Goal: Task Accomplishment & Management: Manage account settings

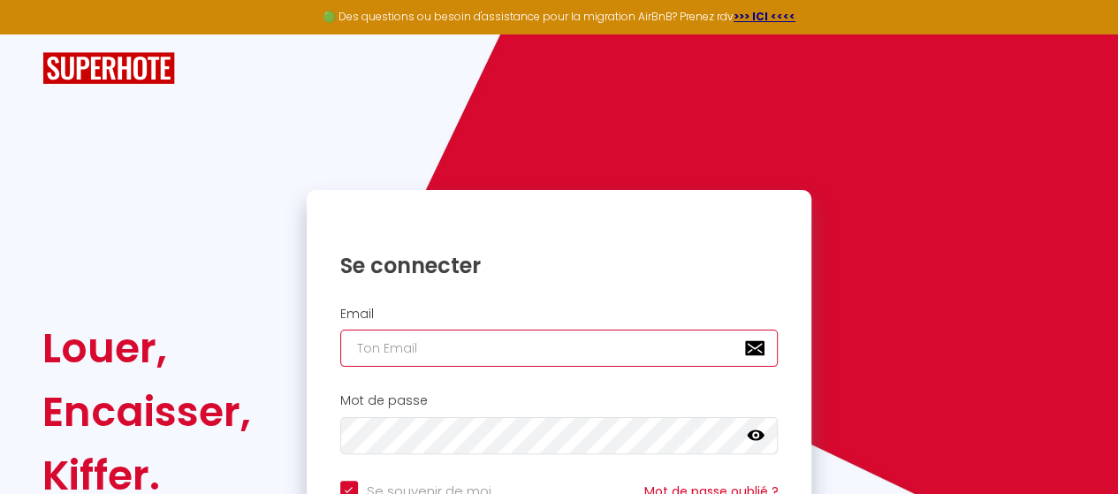
click at [460, 343] on input "email" at bounding box center [559, 348] width 438 height 37
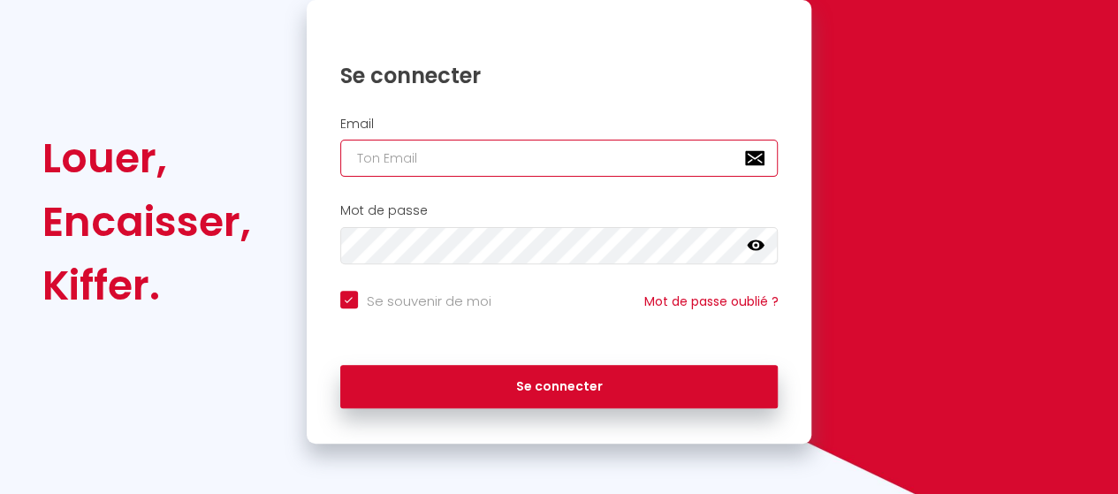
scroll to position [191, 0]
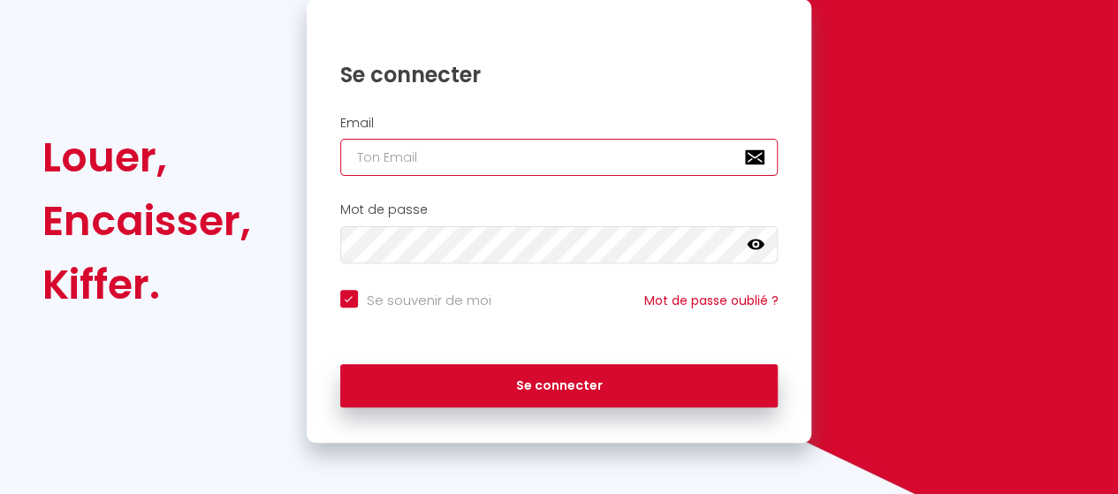
type input "g"
checkbox input "true"
type input "ge"
checkbox input "true"
type input "ges"
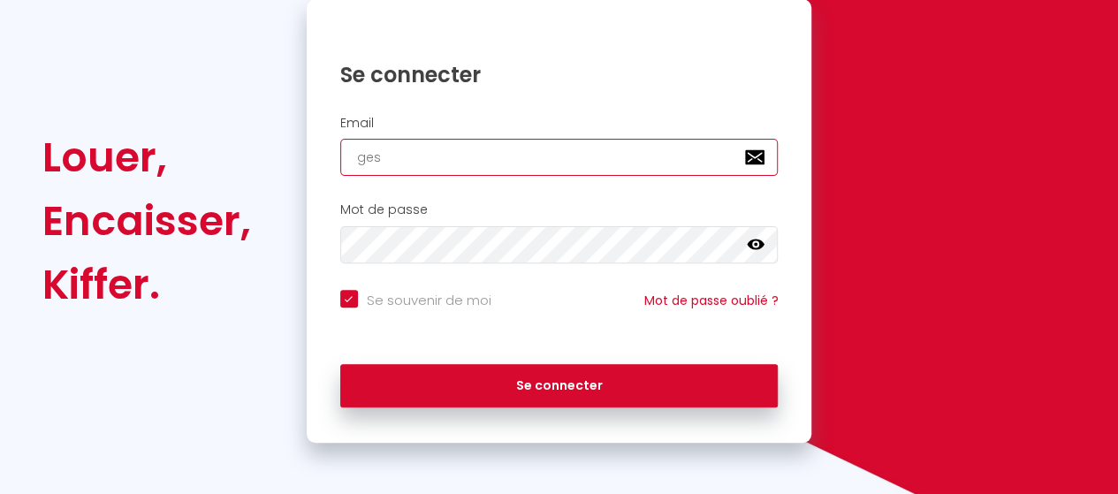
checkbox input "true"
type input "gest"
checkbox input "true"
type input "gesti"
checkbox input "true"
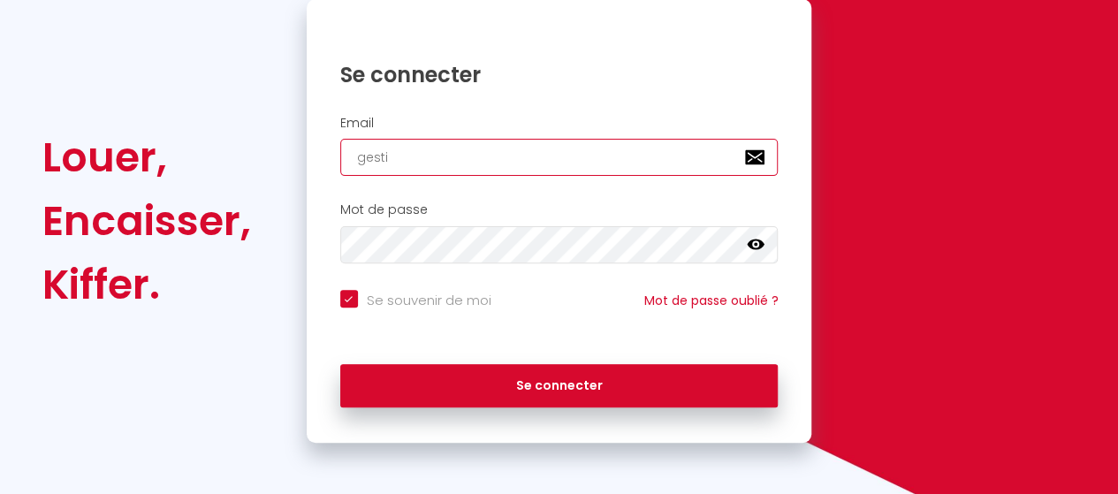
type input "gestio"
checkbox input "true"
type input "gestion"
checkbox input "true"
type input "gestion."
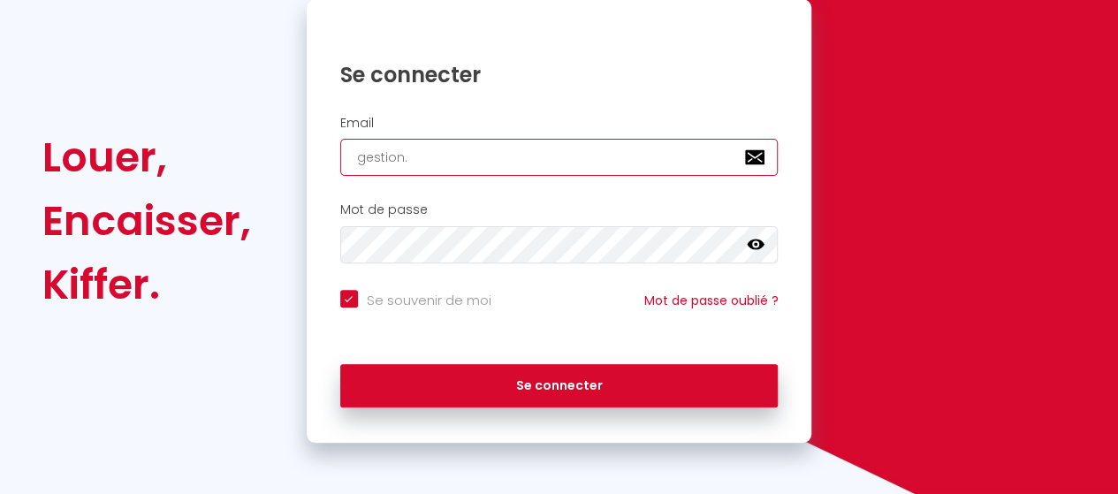
checkbox input "true"
type input "gestion.a"
checkbox input "true"
type input "gestion.ag"
checkbox input "true"
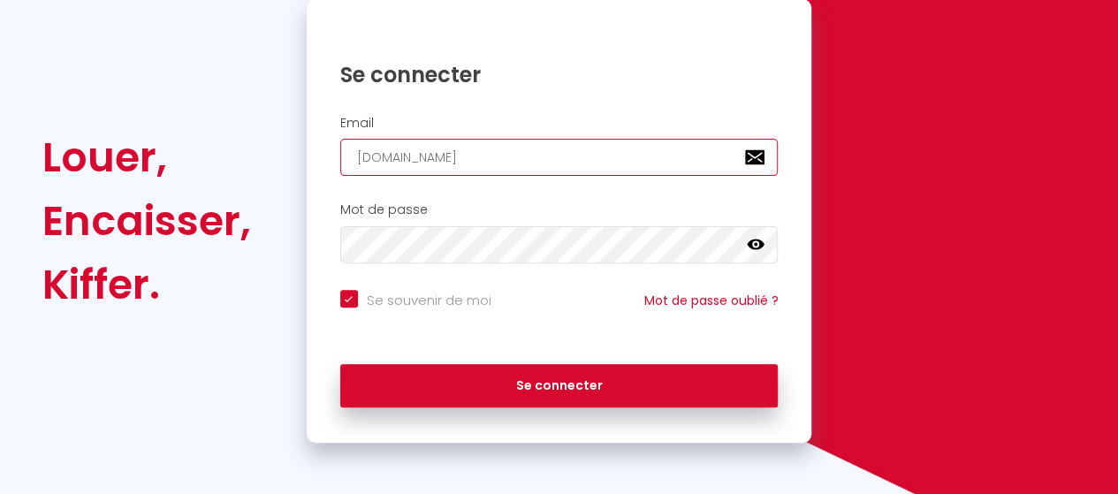
type input "gestion.agi"
checkbox input "true"
type input "gestion.agim"
checkbox input "true"
type input "gestion.agimm"
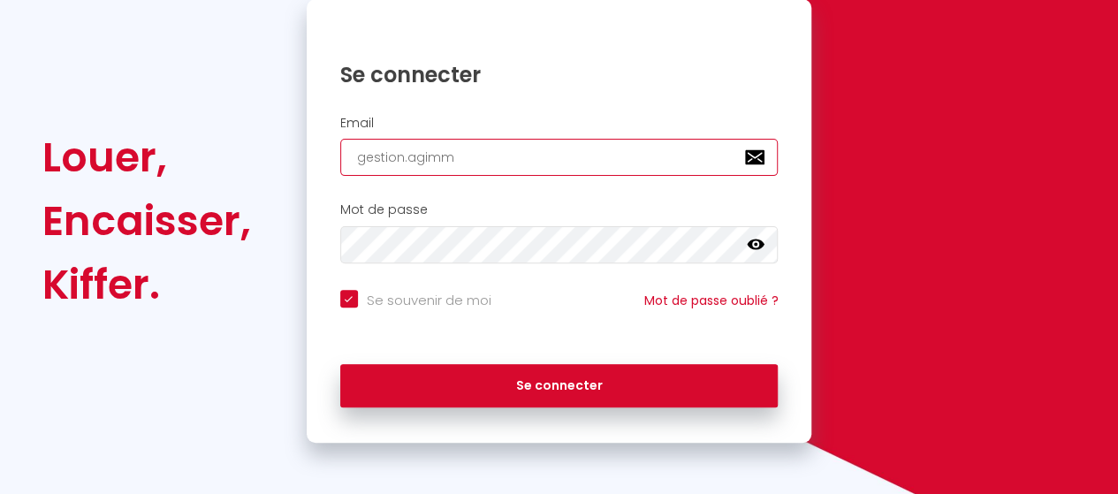
checkbox input "true"
type input "gestion.agimmo"
checkbox input "true"
type input "gestion.agimmob"
checkbox input "true"
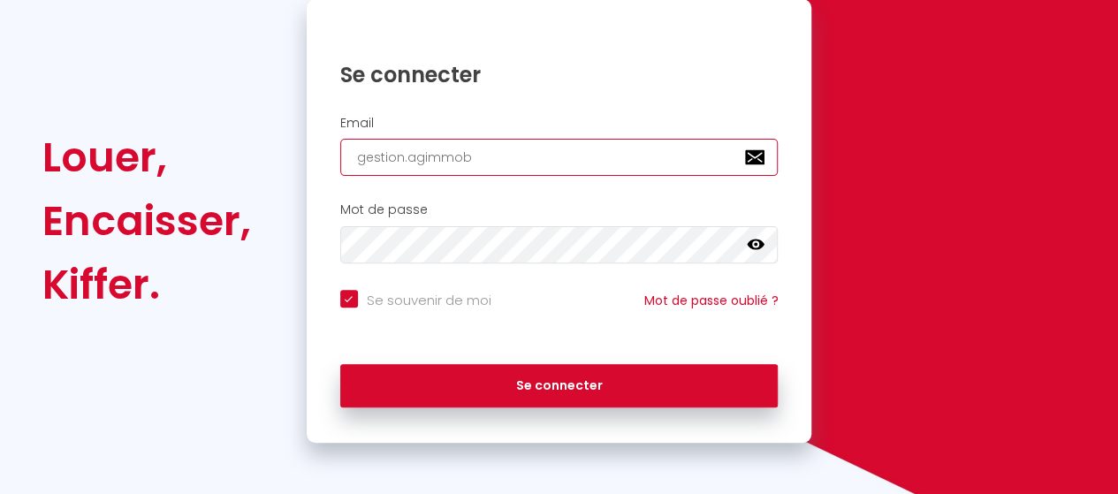
type input "gestion.agimmobi"
checkbox input "true"
type input "gestion.agimmobil"
checkbox input "true"
type input "gestion.agimmobili"
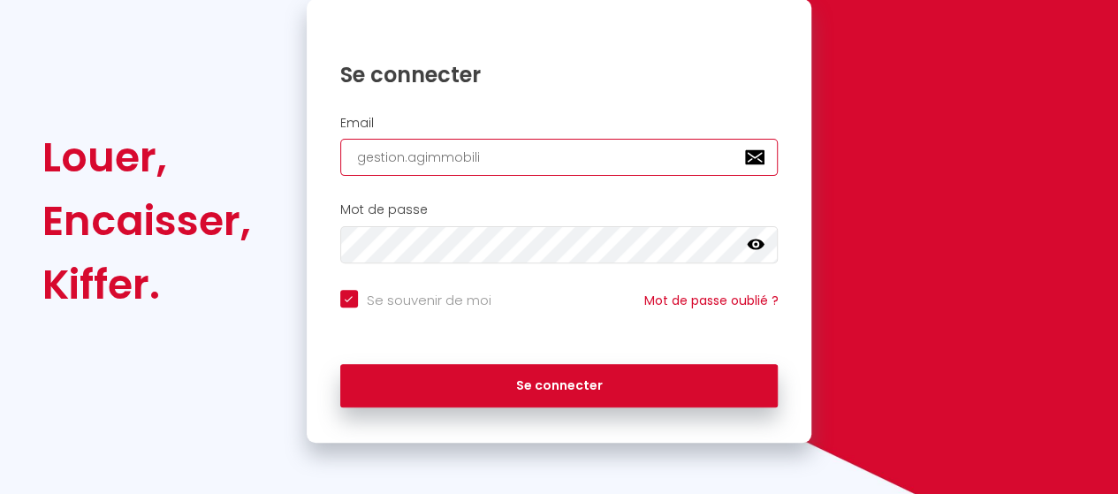
checkbox input "true"
type input "gestion.agimmobilie"
checkbox input "true"
type input "gestion.agimmobilier"
checkbox input "true"
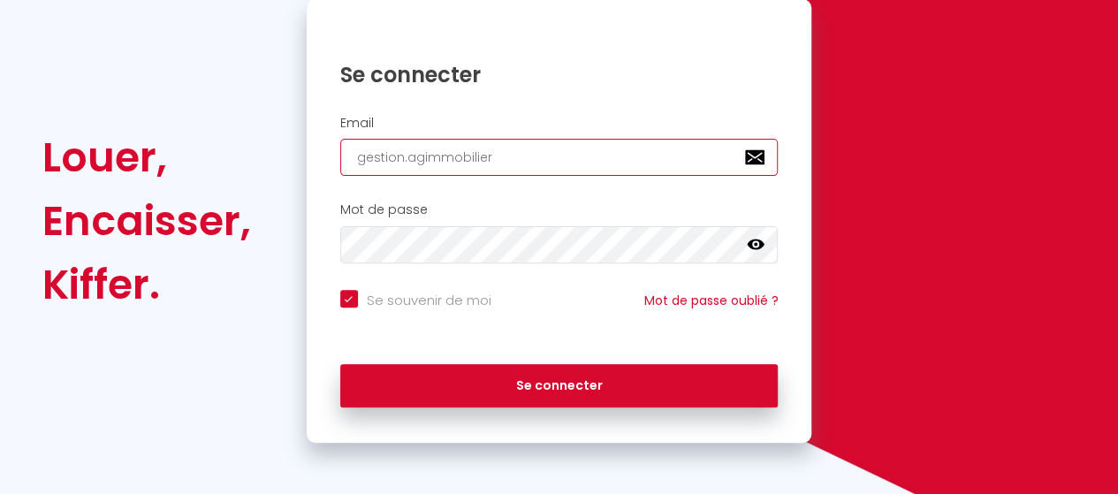
type input "gestion.agimmobilier@"
checkbox input "true"
type input "gestion.agimmobilier@g"
checkbox input "true"
type input "gestion.agimmobilier@gm"
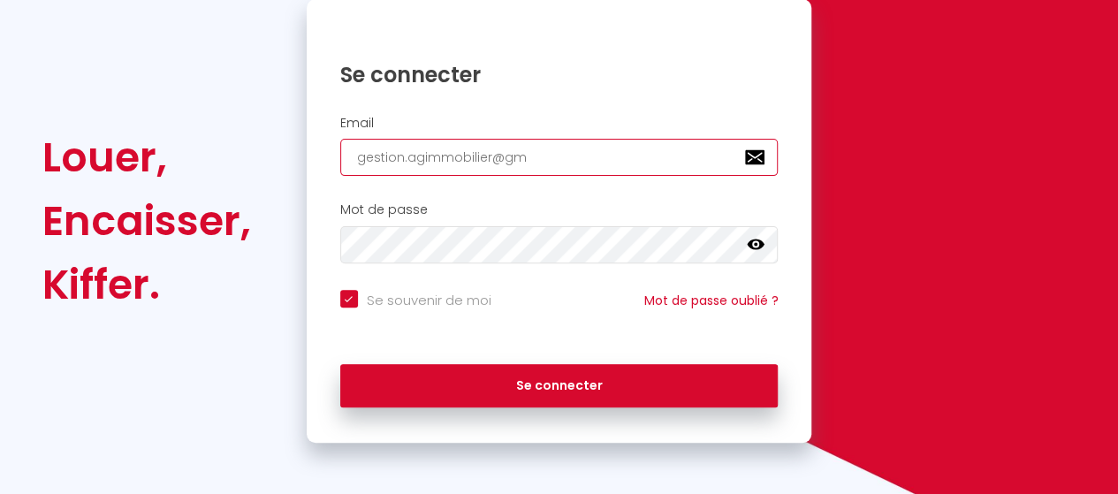
checkbox input "true"
type input "gestion.agimmobilier@gma"
checkbox input "true"
type input "gestion.agimmobilier@gmai"
checkbox input "true"
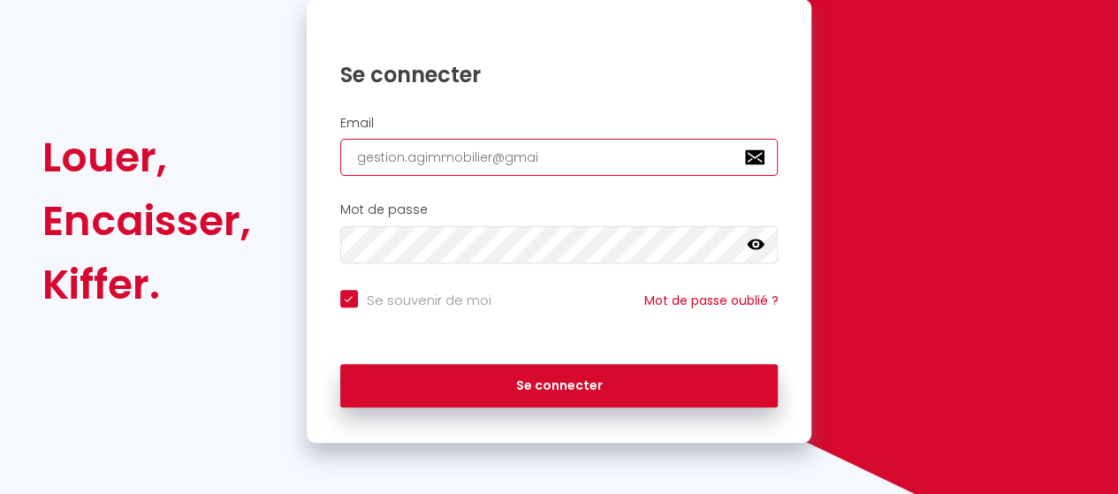
type input "gestion.agimmobilier@gmail"
checkbox input "true"
type input "gestion.agimmobilier@gmail."
checkbox input "true"
type input "gestion.agimmobilier@gmail.c"
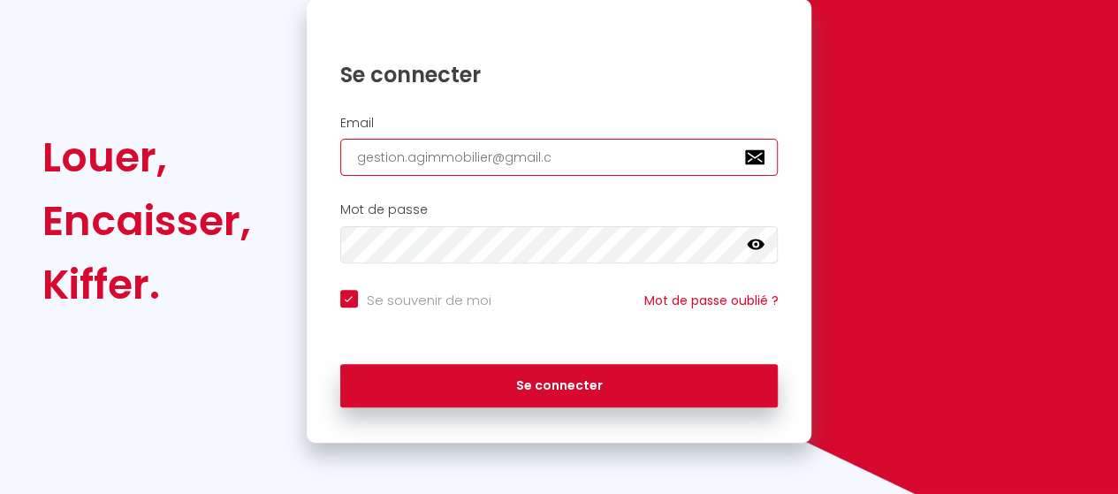
checkbox input "true"
type input "gestion.agimmobilier@gmail.co"
checkbox input "true"
type input "[EMAIL_ADDRESS][DOMAIN_NAME]"
checkbox input "true"
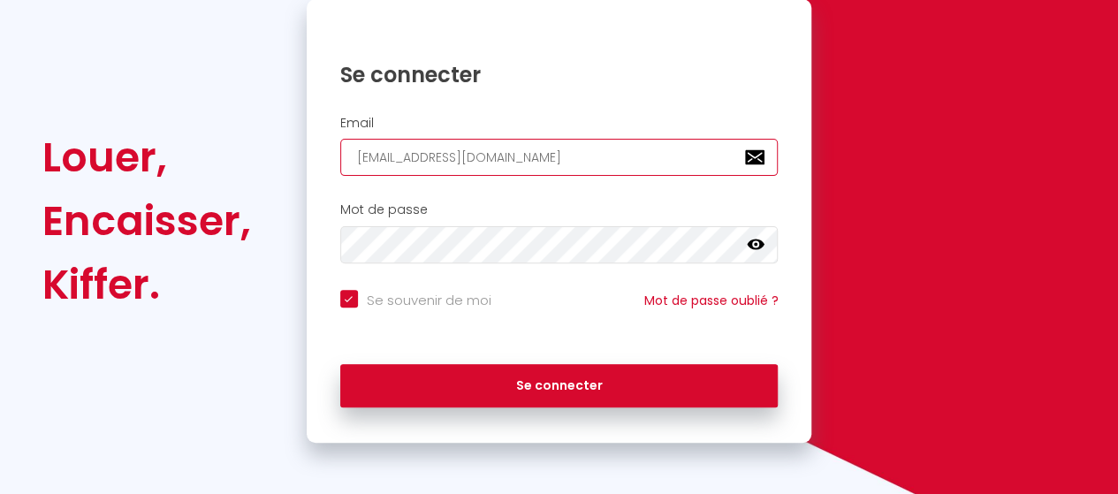
type input "[EMAIL_ADDRESS][DOMAIN_NAME]"
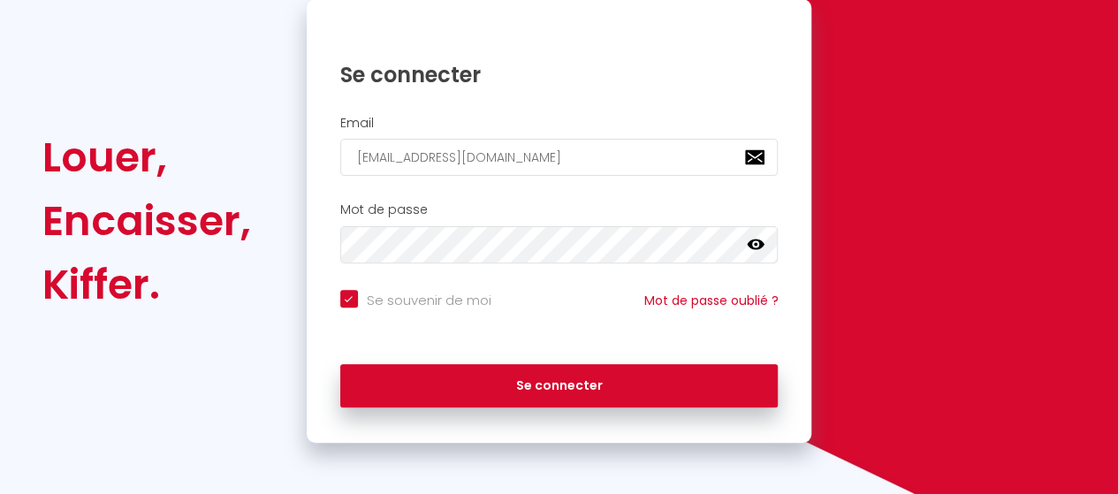
click at [749, 243] on icon at bounding box center [756, 244] width 18 height 11
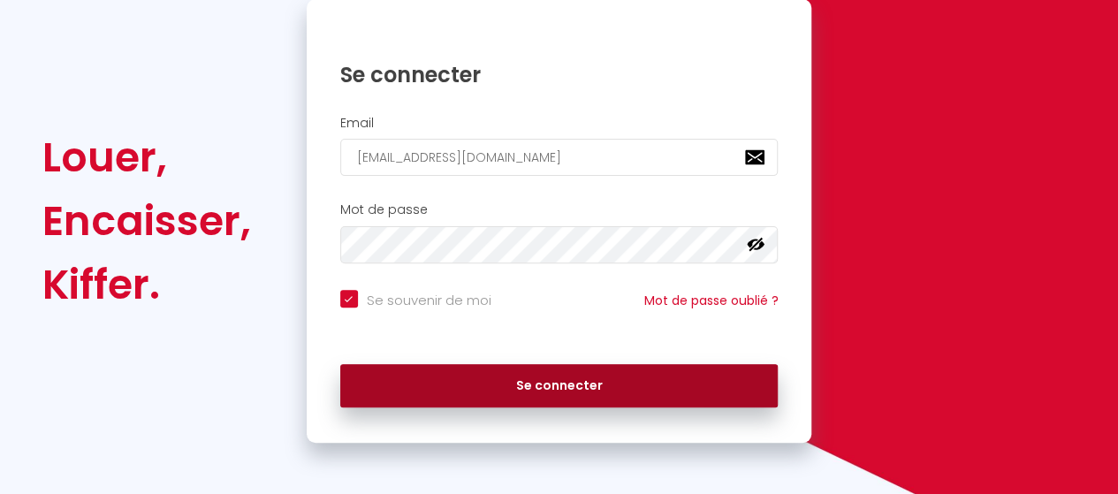
click at [539, 395] on button "Se connecter" at bounding box center [559, 386] width 438 height 44
checkbox input "true"
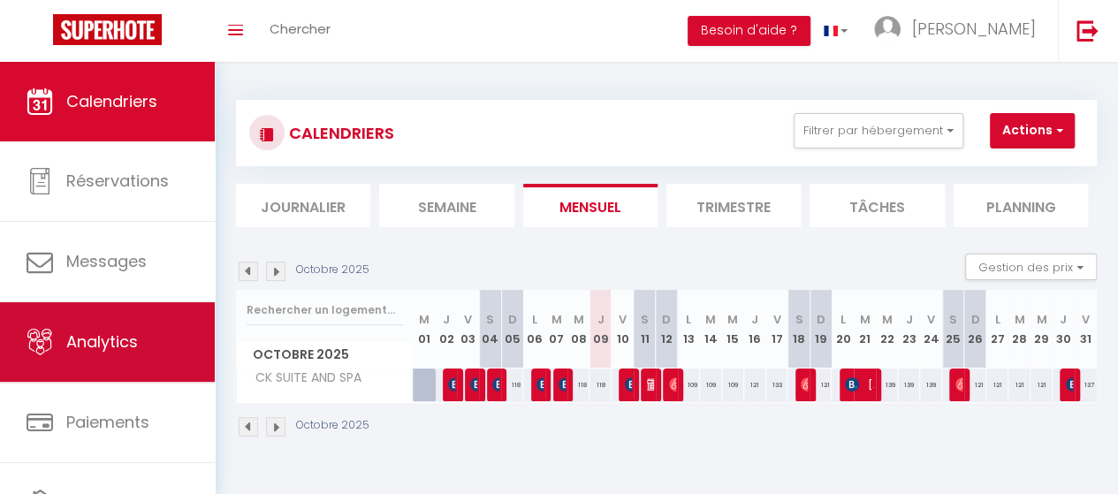
scroll to position [125, 0]
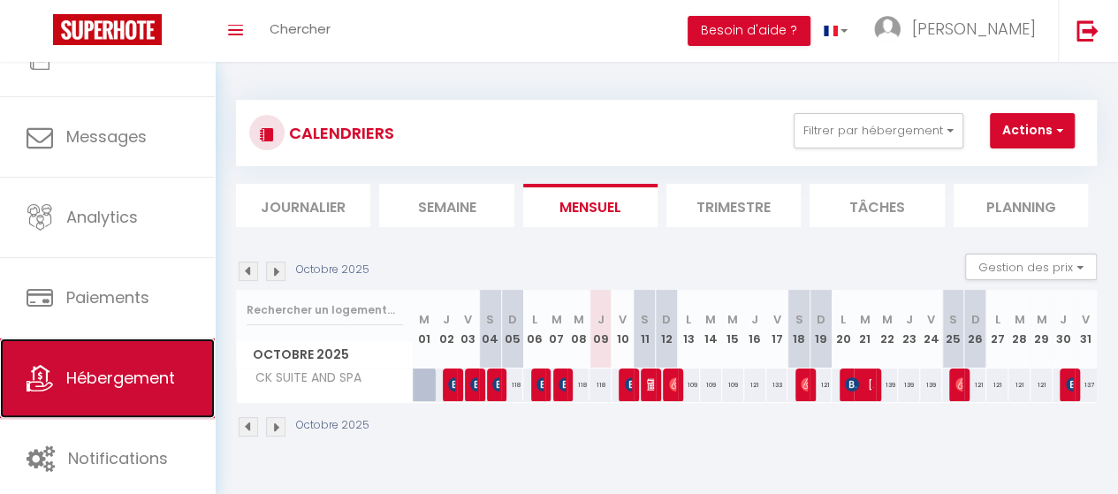
click at [101, 374] on span "Hébergement" at bounding box center [120, 378] width 109 height 22
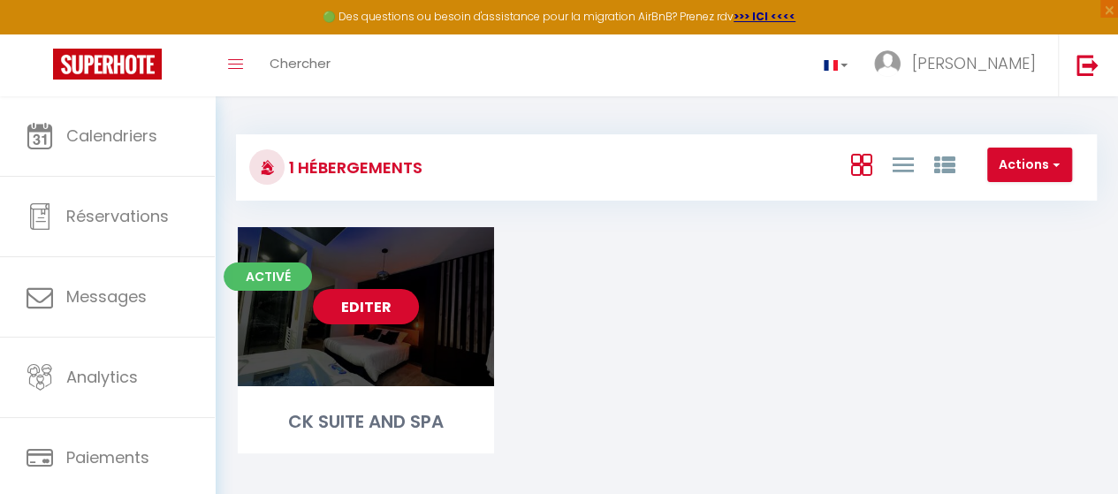
click at [378, 311] on link "Editer" at bounding box center [366, 306] width 106 height 35
select select "3"
select select "2"
select select "1"
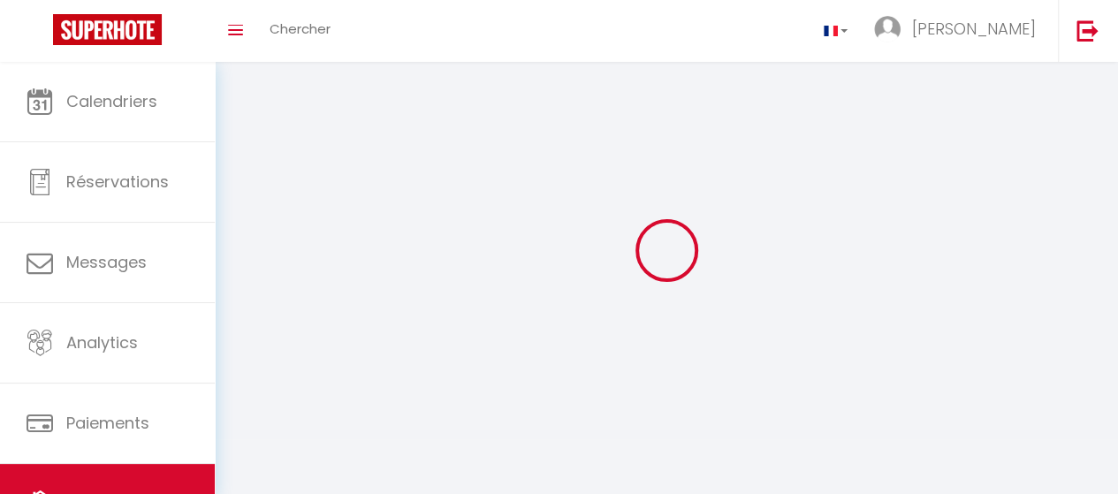
select select
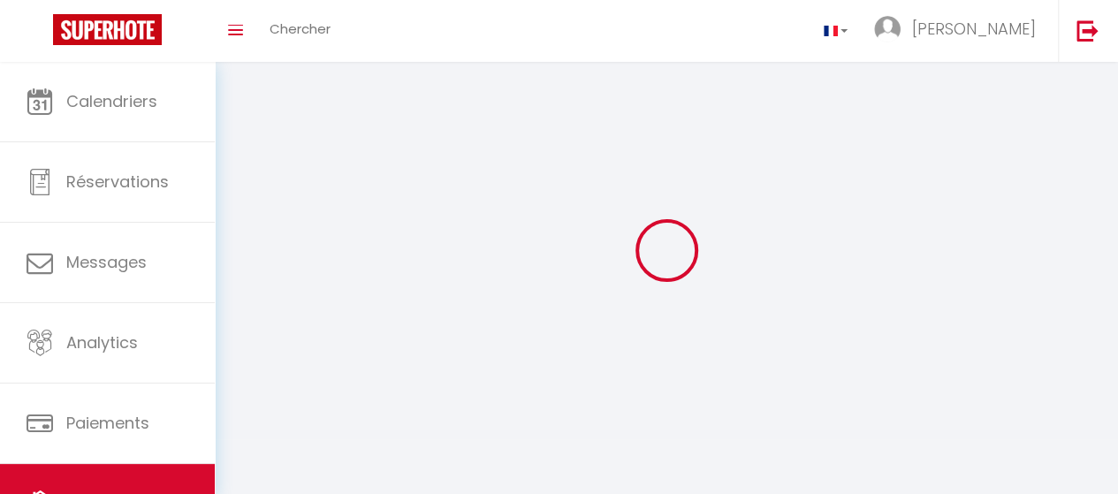
select select
checkbox input "false"
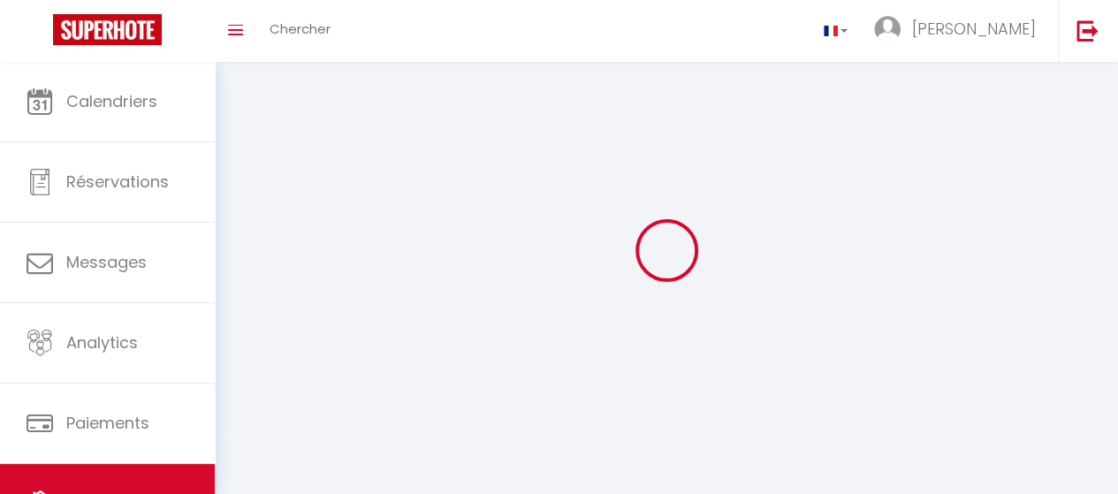
select select
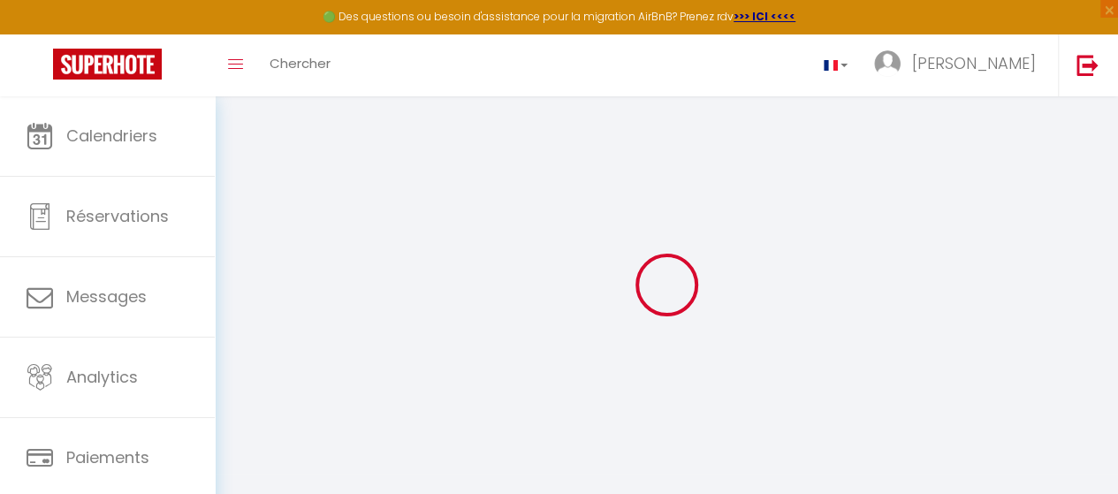
select select "+ 7 %"
select select "+ 90 %"
select select "+ 7 %"
select select "17979-1502314100796515503"
select select
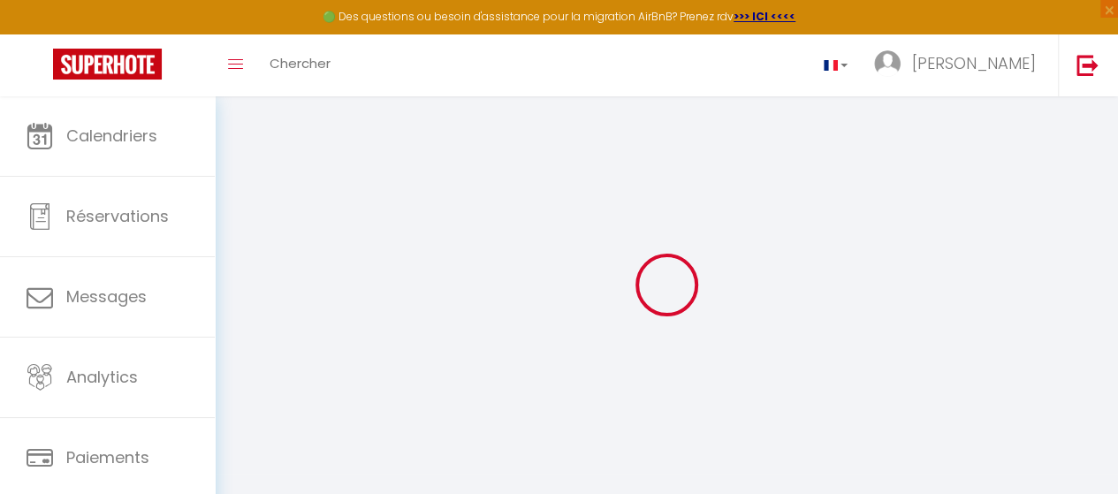
checkbox input "false"
select select
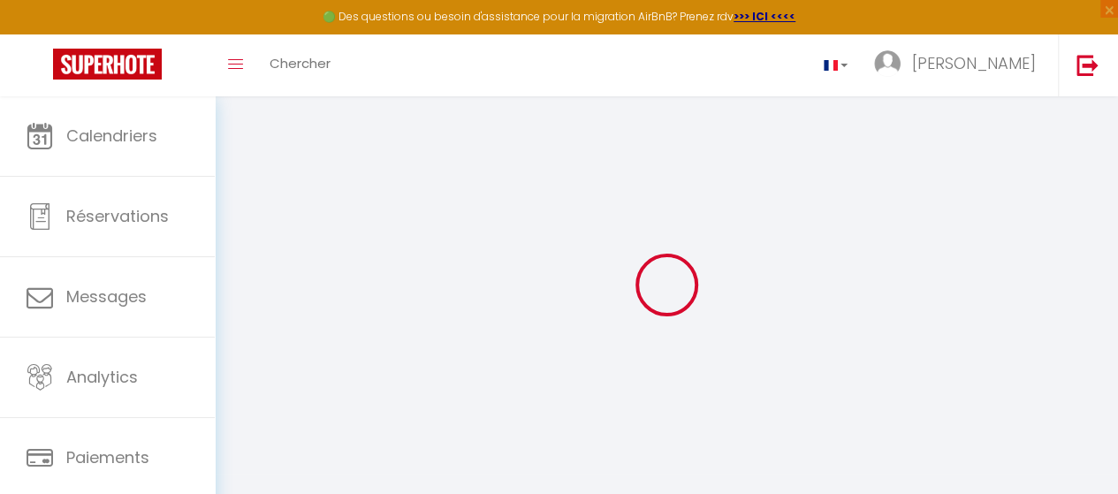
select select "EUR"
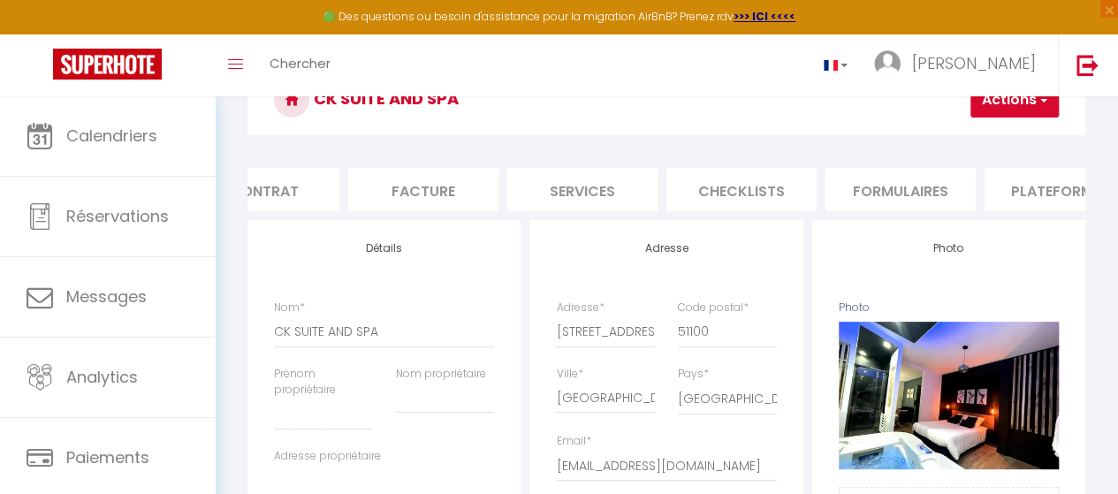
scroll to position [0, 219]
click at [1013, 196] on li "Plateformes" at bounding box center [1058, 189] width 150 height 43
select select
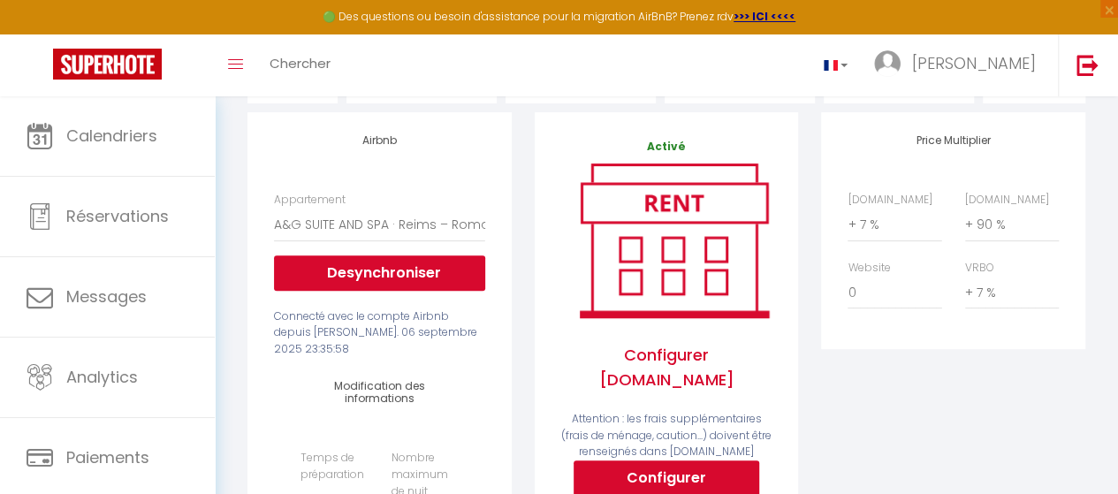
scroll to position [206, 0]
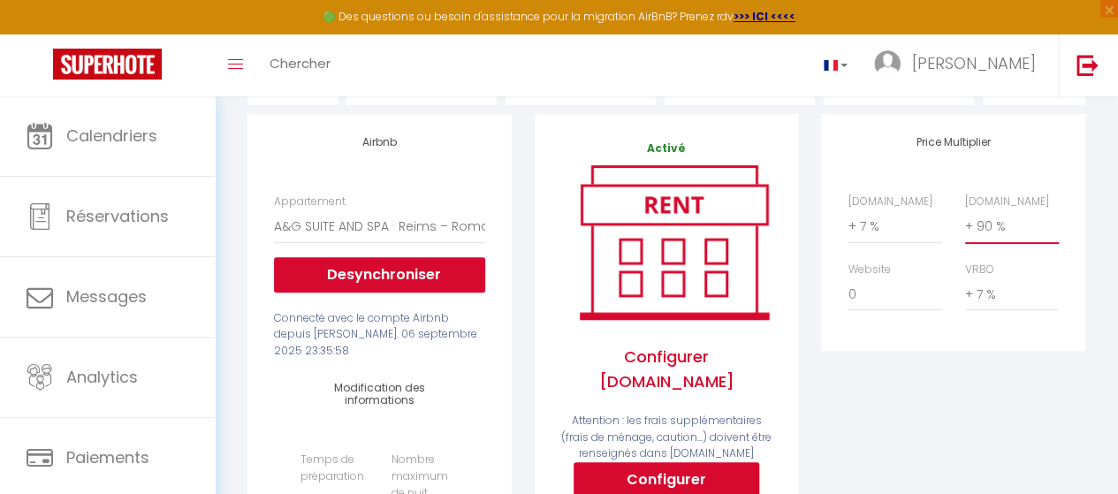
click at [988, 243] on select "0 + 1 % + 2 % + 3 % + 4 % + 5 % + 6 % + 7 % + 8 % + 9 %" at bounding box center [1012, 226] width 94 height 34
drag, startPoint x: 988, startPoint y: 248, endPoint x: 1013, endPoint y: 247, distance: 24.8
drag, startPoint x: 1013, startPoint y: 247, endPoint x: 1041, endPoint y: 247, distance: 28.3
click at [1041, 243] on select "0 + 1 % + 2 % + 3 % + 4 % + 5 % + 6 % + 7 % + 8 % + 9 %" at bounding box center [1012, 226] width 94 height 34
select select "+ 110 %"
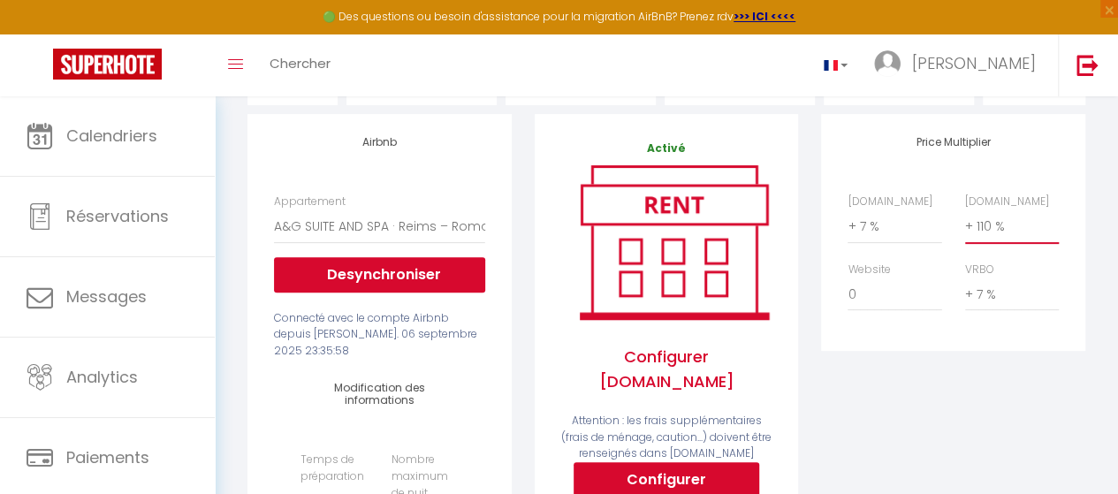
click at [965, 223] on select "0 + 1 % + 2 % + 3 % + 4 % + 5 % + 6 % + 7 % + 8 % + 9 %" at bounding box center [1012, 226] width 94 height 34
select select
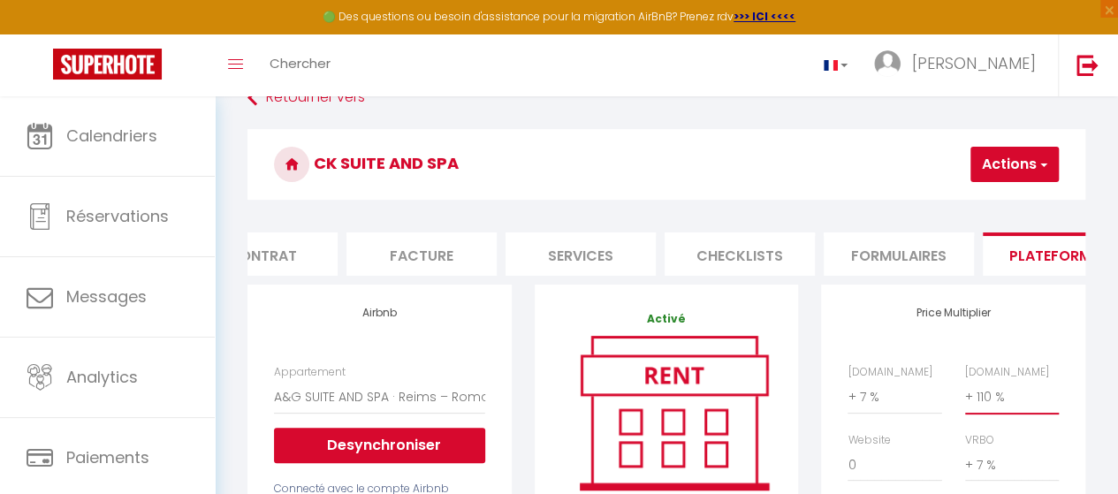
scroll to position [0, 0]
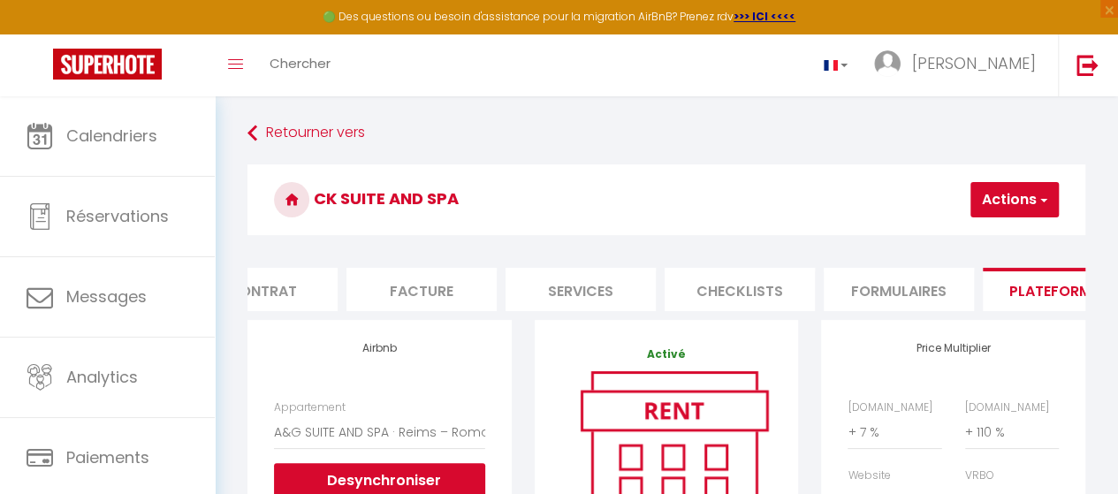
click at [1008, 201] on button "Actions" at bounding box center [1014, 199] width 88 height 35
click at [979, 238] on link "Enregistrer" at bounding box center [988, 238] width 140 height 23
select select "EUR"
select select
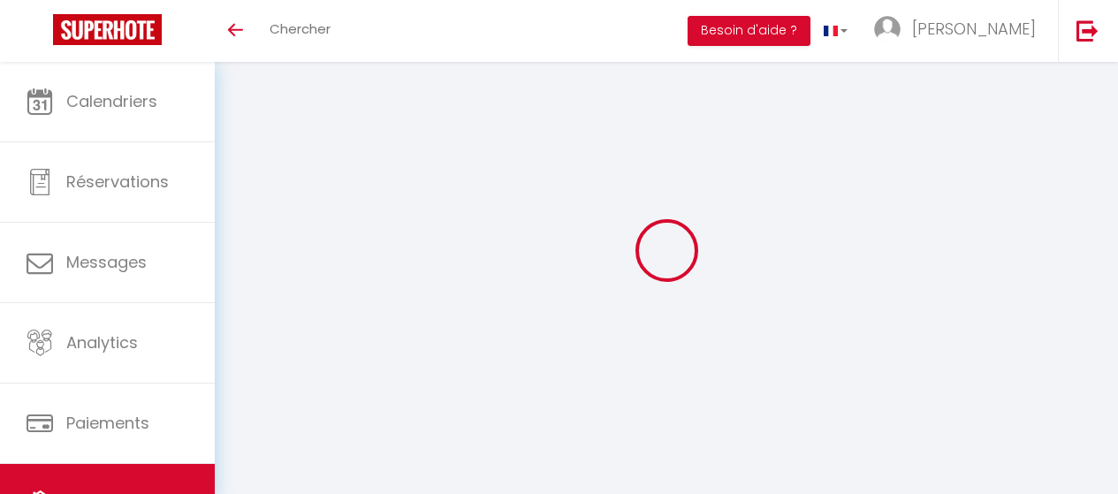
select select "17979-1502314100796515503"
select select "+ 7 %"
select select "+ 110 %"
select select "+ 7 %"
select select "EUR"
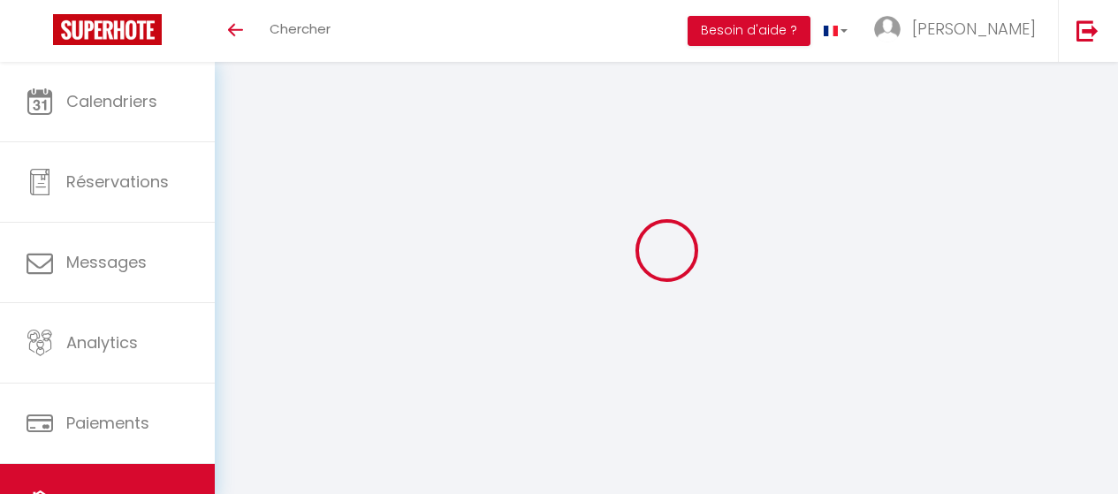
select select
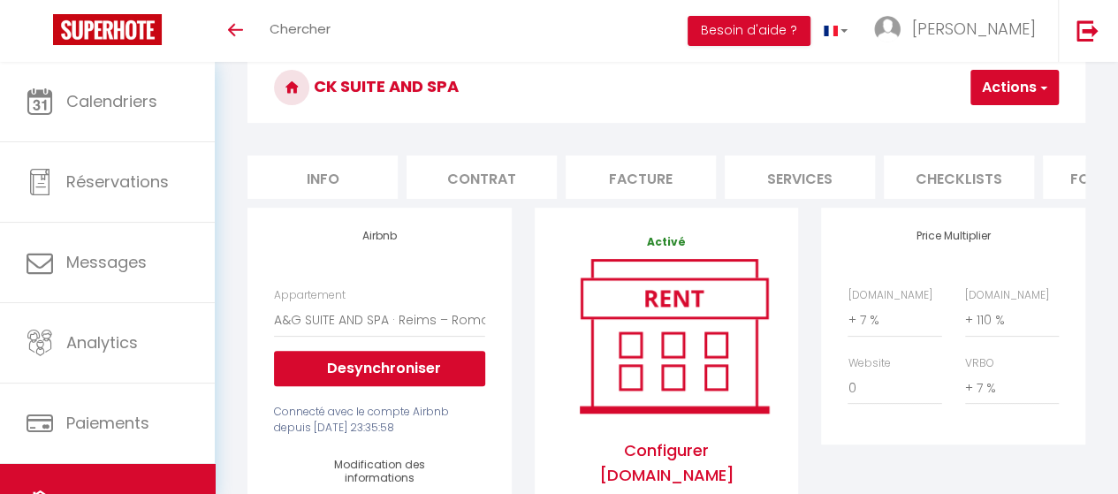
scroll to position [84, 0]
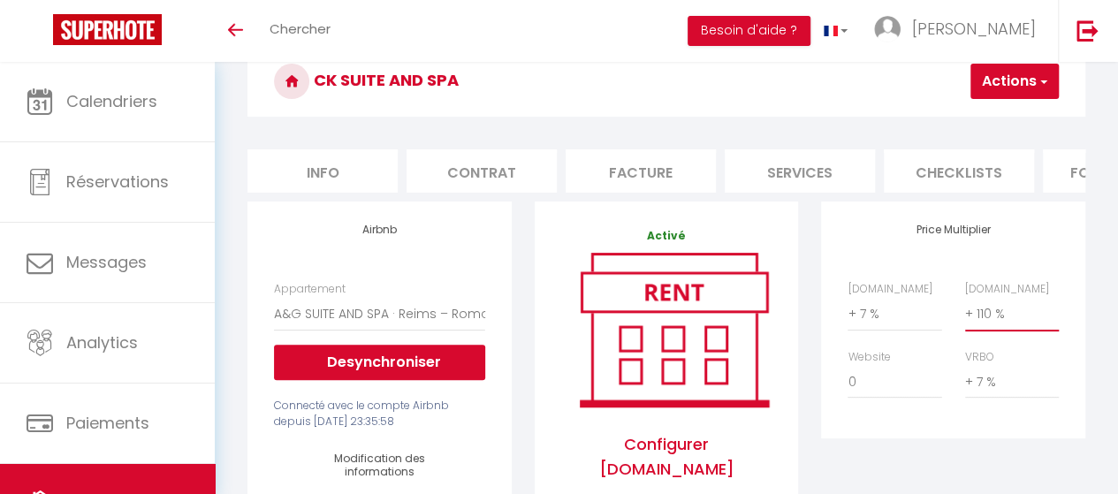
click at [985, 331] on select "0 + 1 % + 2 % + 3 % + 4 % + 5 % + 6 % + 7 % + 8 % + 9 %" at bounding box center [1012, 314] width 94 height 34
